Goal: Check status: Check status

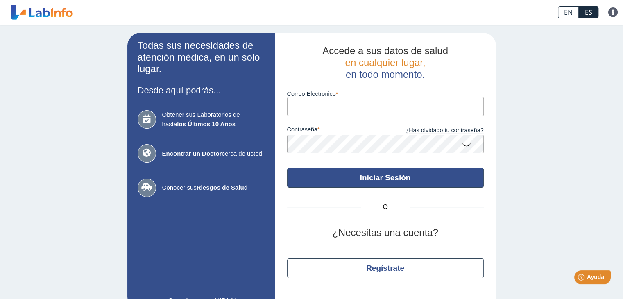
type input "[EMAIL_ADDRESS][DOMAIN_NAME]"
click at [359, 179] on button "Iniciar Sesión" at bounding box center [385, 178] width 197 height 20
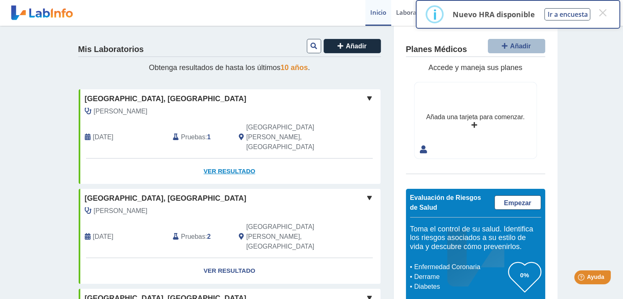
drag, startPoint x: 237, startPoint y: 158, endPoint x: 226, endPoint y: 151, distance: 12.9
click at [226, 158] on link "Ver Resultado" at bounding box center [230, 171] width 302 height 26
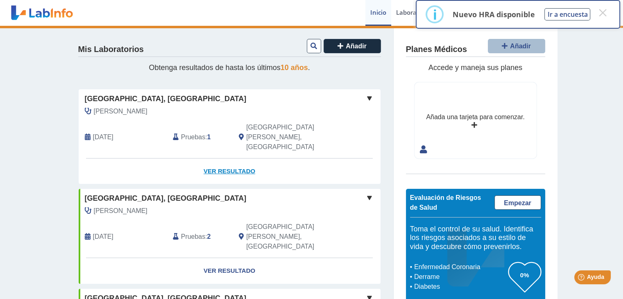
click at [226, 158] on link "Ver Resultado" at bounding box center [230, 171] width 302 height 26
click at [246, 158] on link "Ver Resultado" at bounding box center [230, 171] width 302 height 26
click at [609, 17] on button "×" at bounding box center [602, 12] width 15 height 15
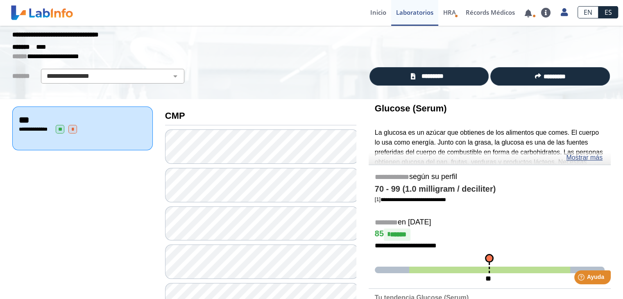
scroll to position [22, 0]
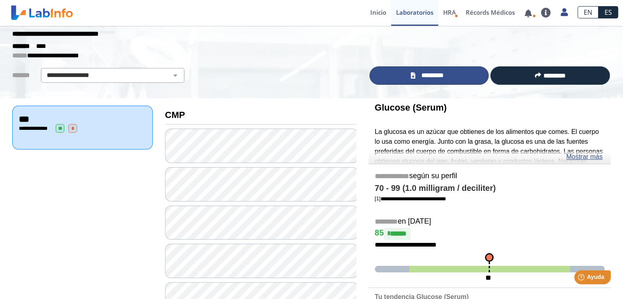
click at [453, 72] on link "*********" at bounding box center [429, 75] width 120 height 18
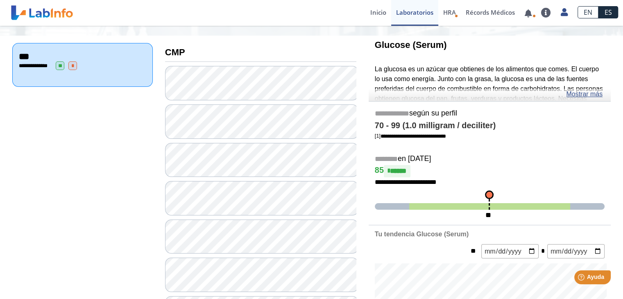
scroll to position [73, 0]
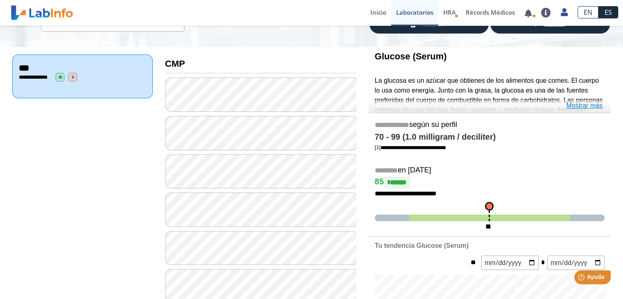
click at [585, 101] on link "Mostrar más" at bounding box center [584, 106] width 36 height 10
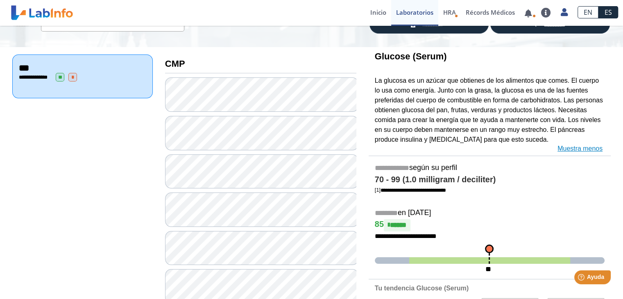
scroll to position [0, 0]
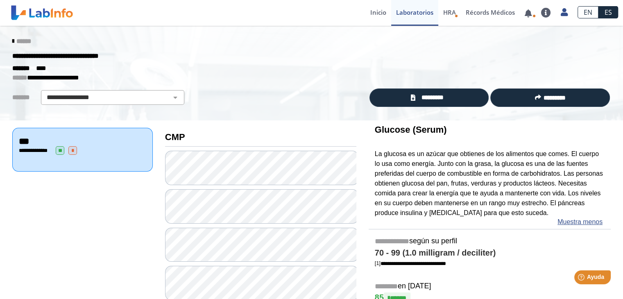
click at [75, 149] on span "*" at bounding box center [72, 150] width 9 height 9
click at [96, 100] on select "**********" at bounding box center [112, 98] width 138 height 10
click at [12, 40] on icon at bounding box center [13, 41] width 2 height 7
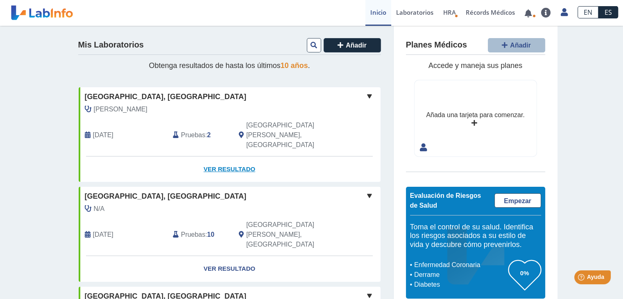
scroll to position [28, 0]
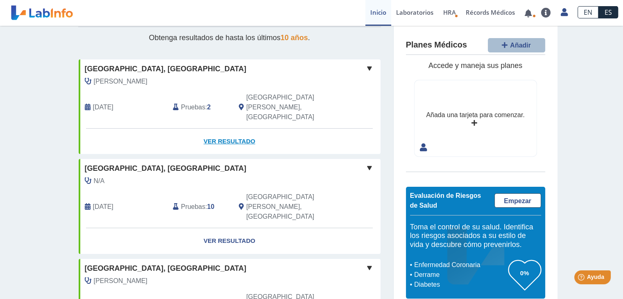
click at [218, 129] on link "Ver Resultado" at bounding box center [230, 142] width 302 height 26
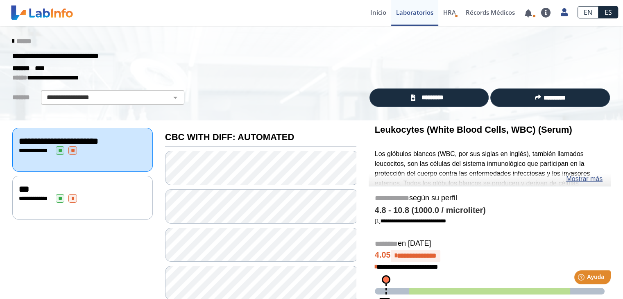
click at [12, 40] on icon at bounding box center [13, 41] width 2 height 7
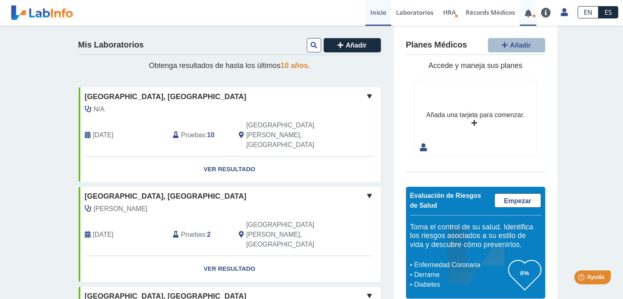
click at [532, 13] on link at bounding box center [528, 13] width 17 height 6
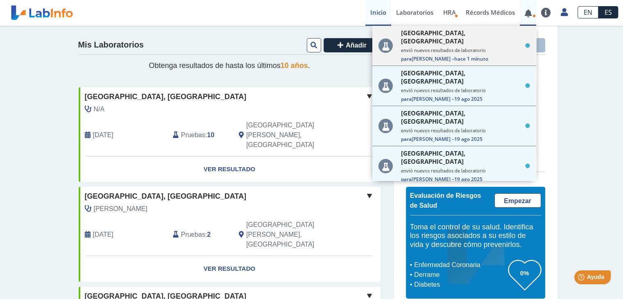
click at [479, 35] on span "[GEOGRAPHIC_DATA], [GEOGRAPHIC_DATA]" at bounding box center [462, 37] width 122 height 16
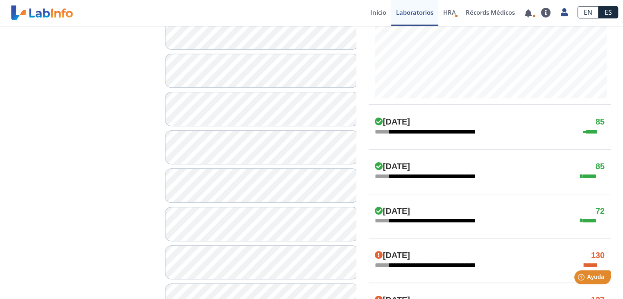
scroll to position [365, 0]
click at [436, 256] on div "[DATE] 130" at bounding box center [490, 256] width 242 height 10
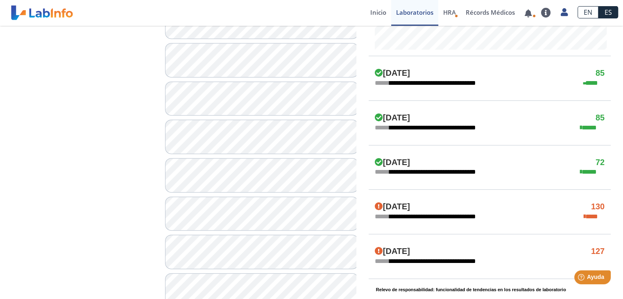
scroll to position [421, 0]
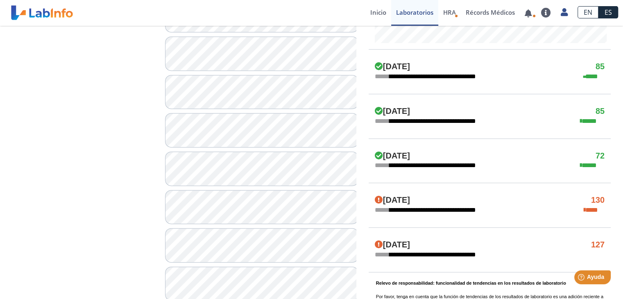
click at [590, 209] on span "****" at bounding box center [593, 210] width 21 height 10
click at [596, 254] on div "**********" at bounding box center [490, 255] width 242 height 10
click at [375, 243] on icon at bounding box center [379, 244] width 8 height 8
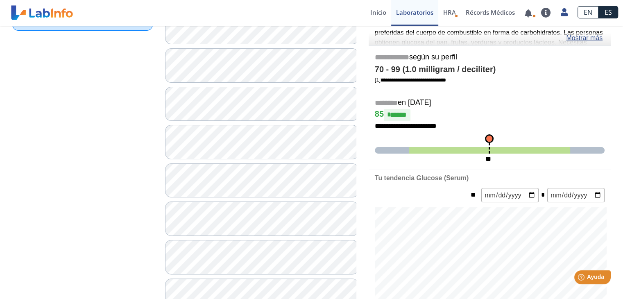
scroll to position [0, 0]
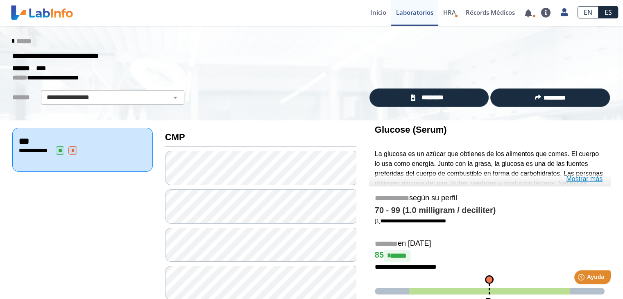
click at [574, 182] on link "Mostrar más" at bounding box center [584, 179] width 36 height 10
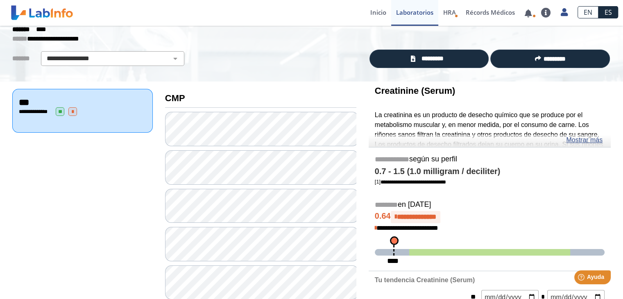
scroll to position [39, 0]
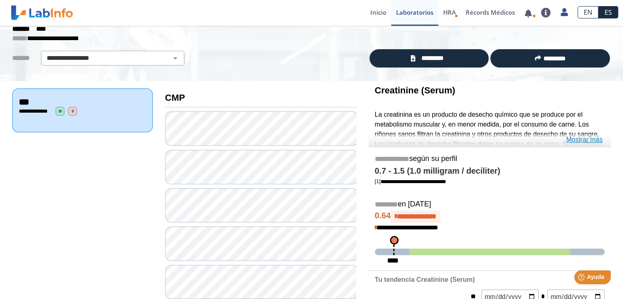
click at [580, 137] on link "Mostrar más" at bounding box center [584, 140] width 36 height 10
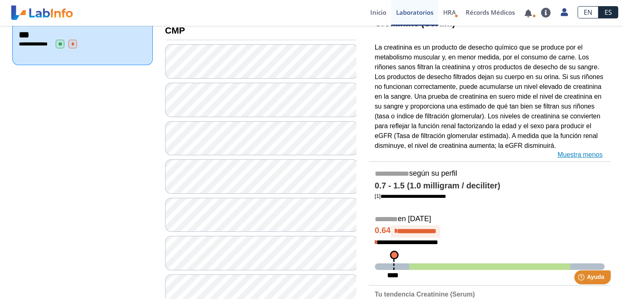
scroll to position [0, 0]
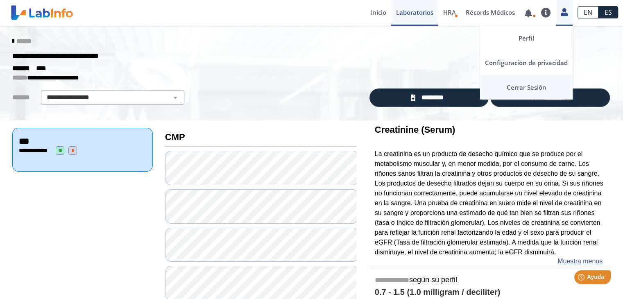
click at [518, 89] on link "Cerrar Sesión" at bounding box center [526, 87] width 93 height 25
